Goal: Contribute content

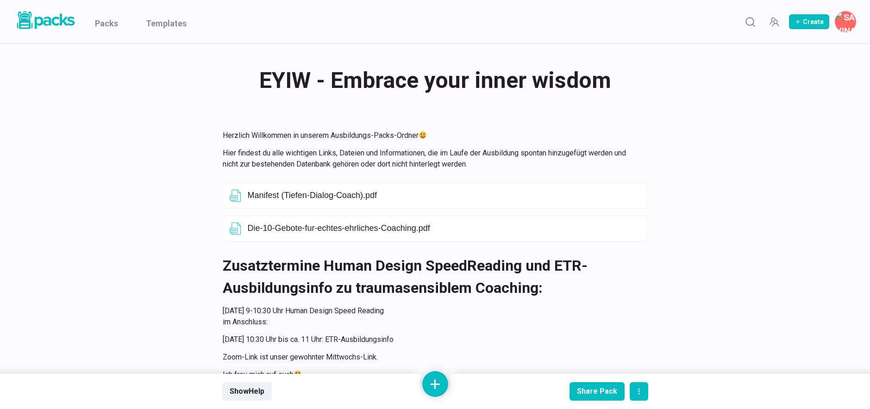
scroll to position [109, 0]
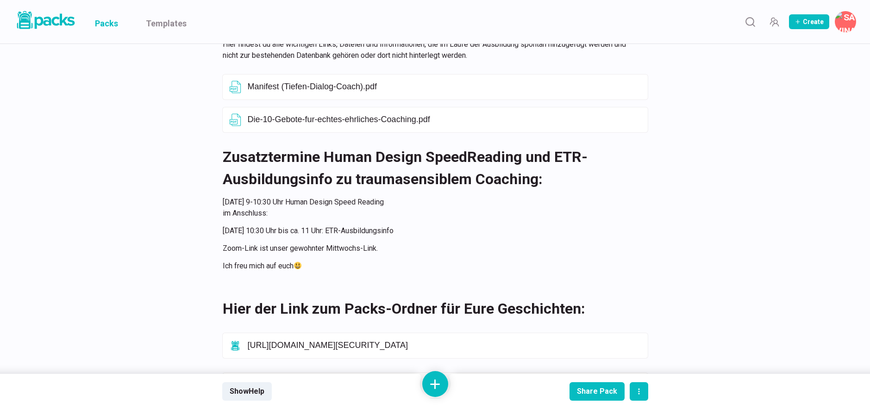
click at [107, 26] on link "Packs" at bounding box center [106, 22] width 23 height 44
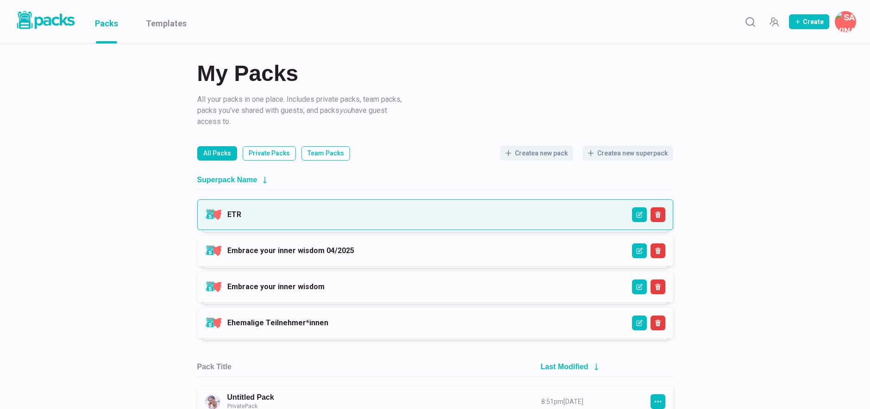
click at [241, 217] on link "ETR" at bounding box center [234, 214] width 14 height 9
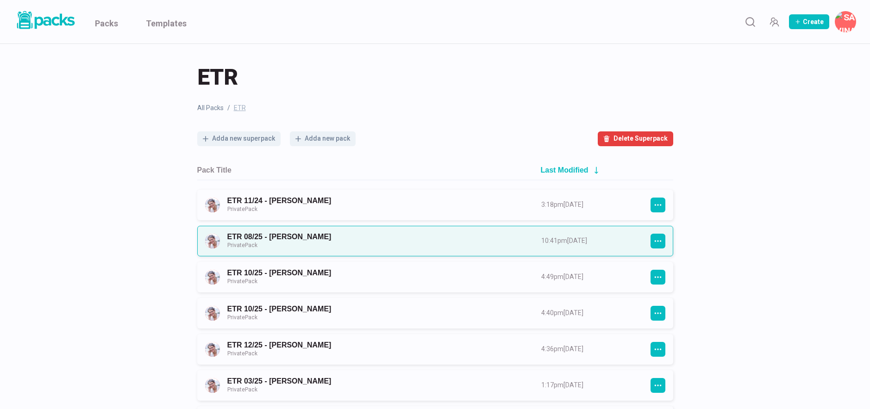
click at [314, 237] on link "ETR 08/25 - [PERSON_NAME] Private Pack" at bounding box center [375, 240] width 297 height 17
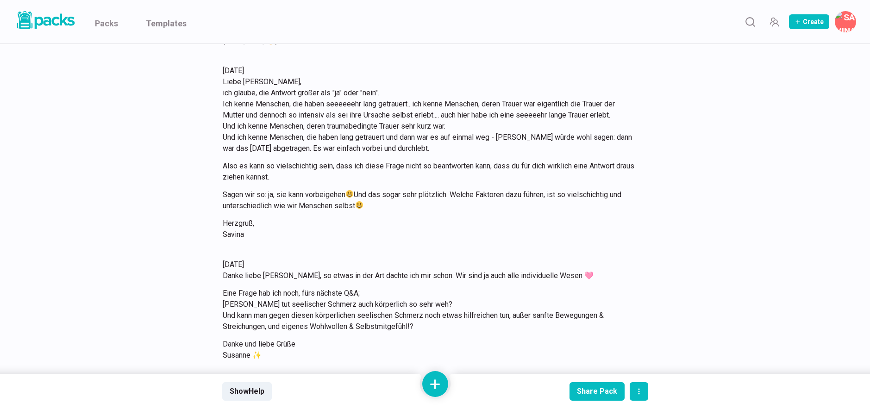
scroll to position [3183, 0]
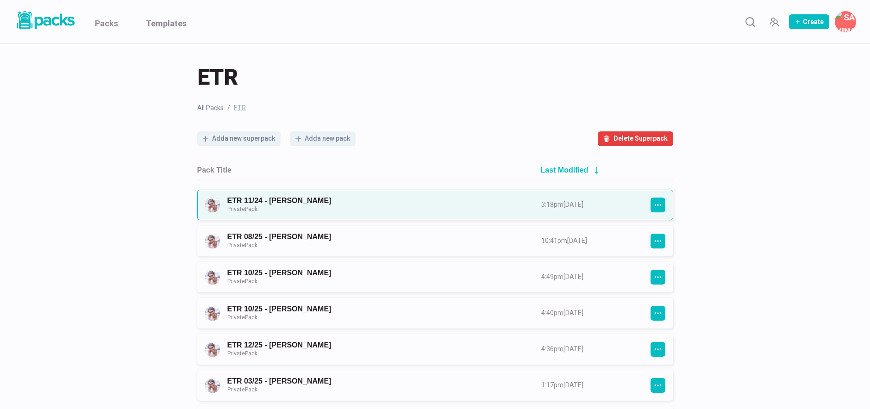
click at [306, 208] on link "ETR 11/24 - [PERSON_NAME] Private Pack" at bounding box center [375, 204] width 297 height 17
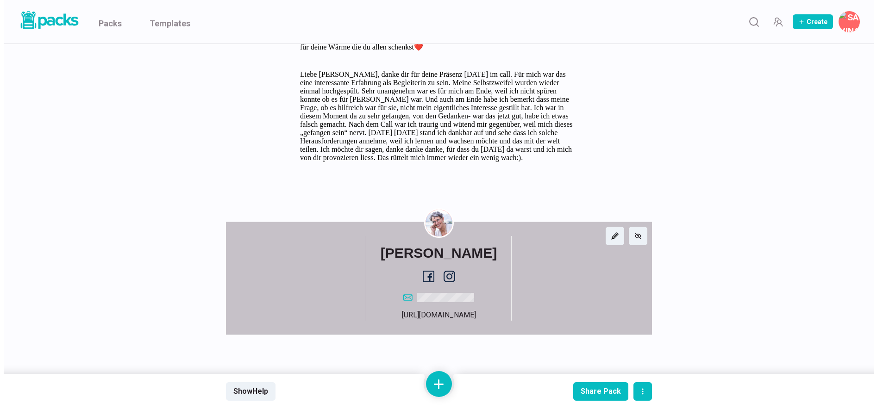
scroll to position [6964, 0]
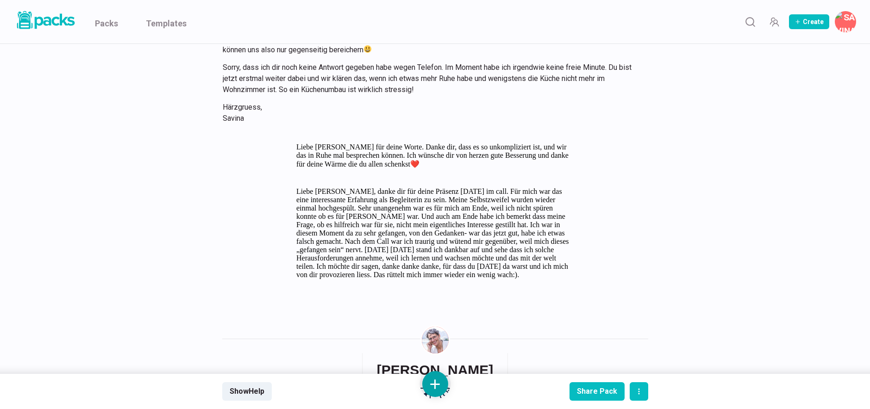
click at [436, 380] on button at bounding box center [435, 384] width 26 height 26
click at [434, 291] on button "Add text" at bounding box center [435, 286] width 82 height 23
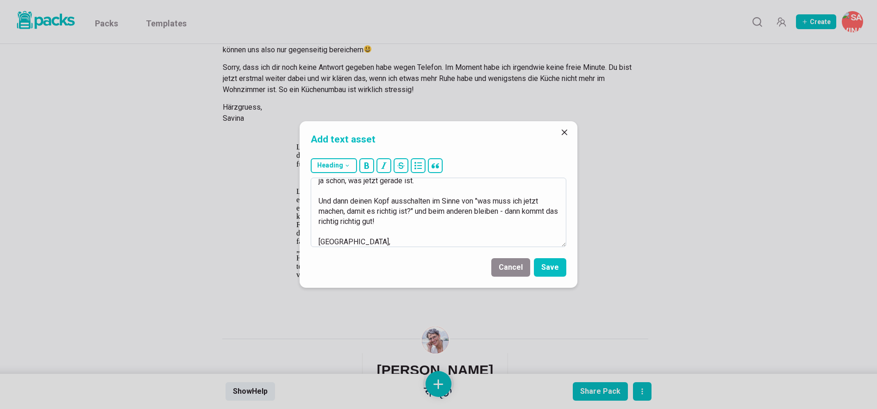
scroll to position [189, 0]
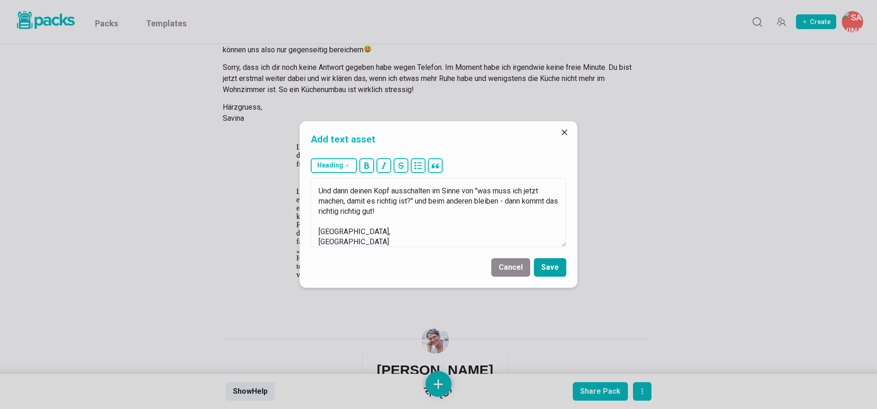
type textarea "Also zu allererst mal: du bist wundervoll! Genau so wie du bist!!! Bist du imme…"
click at [547, 270] on button "Save" at bounding box center [550, 267] width 32 height 19
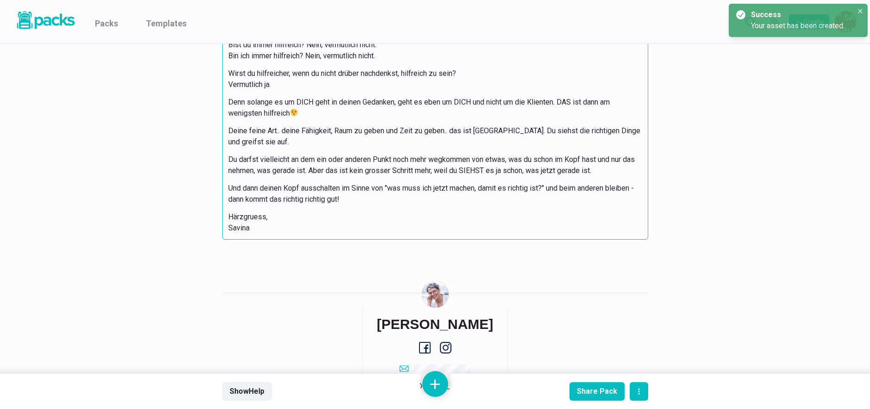
scroll to position [7253, 0]
